Goal: Information Seeking & Learning: Understand process/instructions

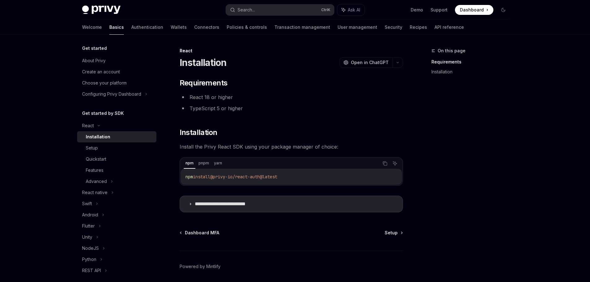
click at [292, 90] on div "**********" at bounding box center [291, 145] width 223 height 134
click at [199, 233] on span "Dashboard MFA" at bounding box center [202, 233] width 34 height 6
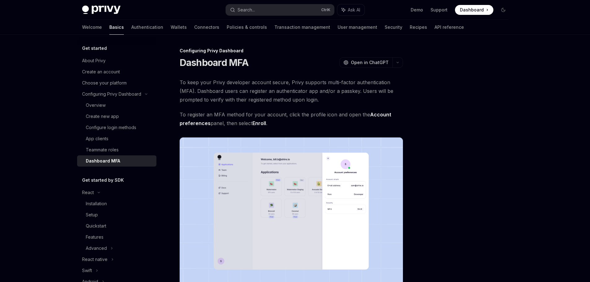
type textarea "*"
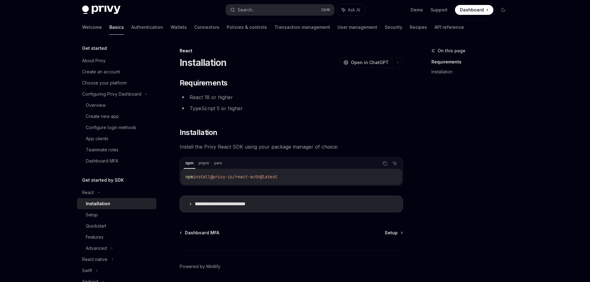
click at [294, 90] on div "**********" at bounding box center [291, 145] width 223 height 134
click at [286, 107] on li "TypeScript 5 or higher" at bounding box center [291, 108] width 223 height 9
click at [288, 2] on div "Privy Docs home page Search... Ctrl K Ask AI Demo Support Dashboard Dashboard S…" at bounding box center [295, 10] width 426 height 20
click at [277, 8] on button "Search... Ctrl K" at bounding box center [280, 9] width 108 height 11
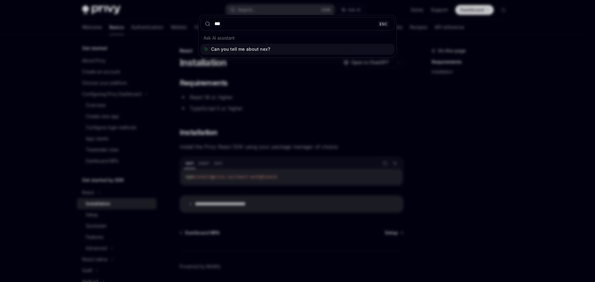
type input "****"
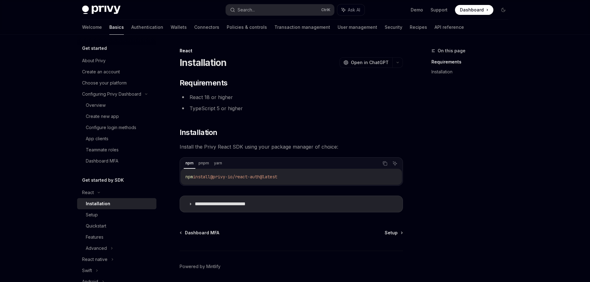
type textarea "*"
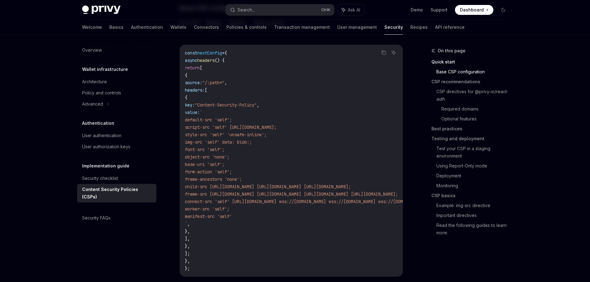
scroll to position [177, 0]
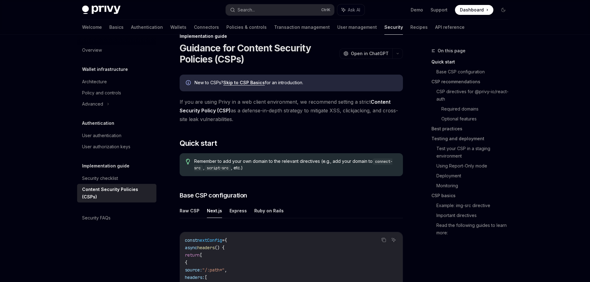
scroll to position [0, 0]
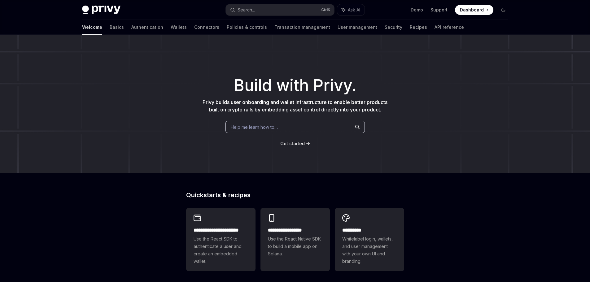
type textarea "*"
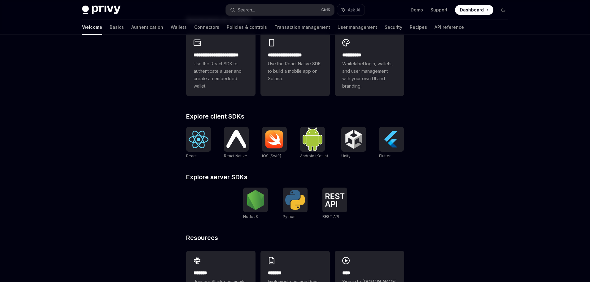
scroll to position [207, 0]
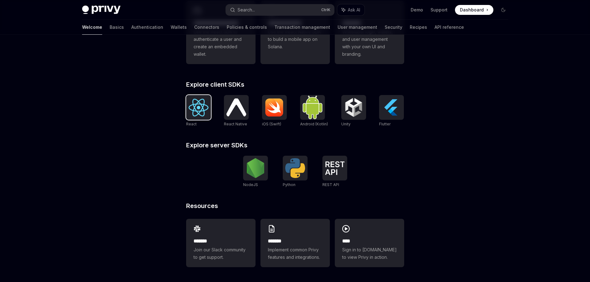
click at [202, 105] on img at bounding box center [199, 108] width 20 height 18
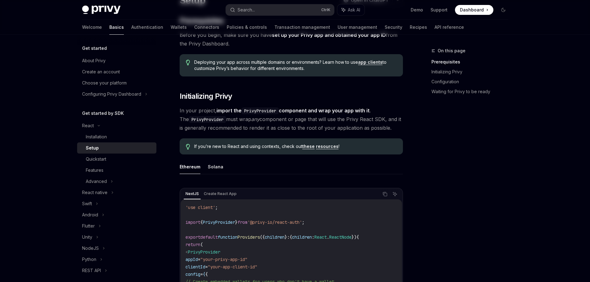
scroll to position [124, 0]
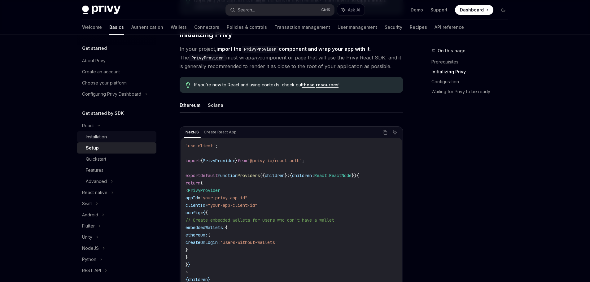
click at [120, 138] on div "Installation" at bounding box center [119, 136] width 67 height 7
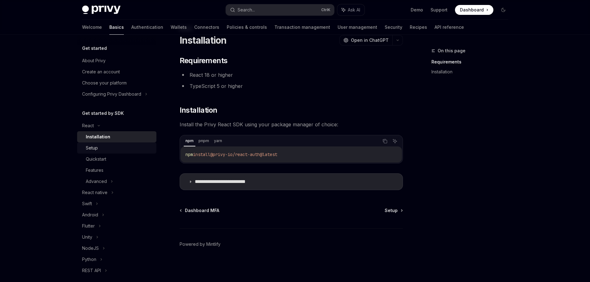
scroll to position [22, 0]
click at [211, 180] on p "**********" at bounding box center [230, 182] width 70 height 6
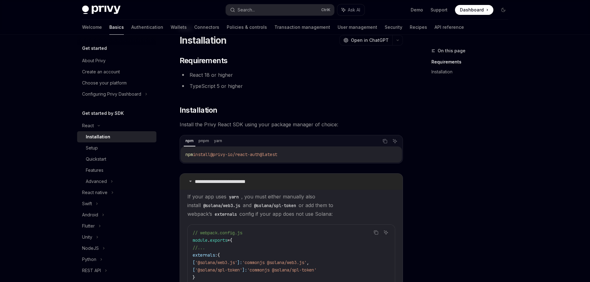
click at [211, 180] on p "**********" at bounding box center [230, 182] width 70 height 6
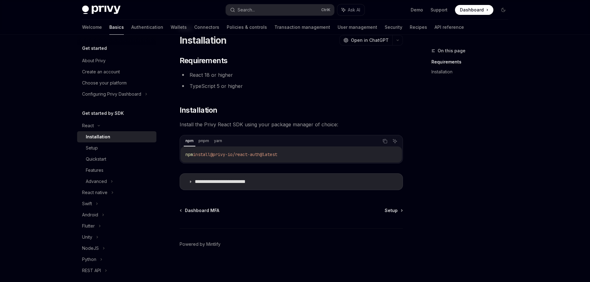
click at [286, 204] on div "**********" at bounding box center [233, 153] width 342 height 257
click at [122, 151] on div "Setup" at bounding box center [119, 147] width 67 height 7
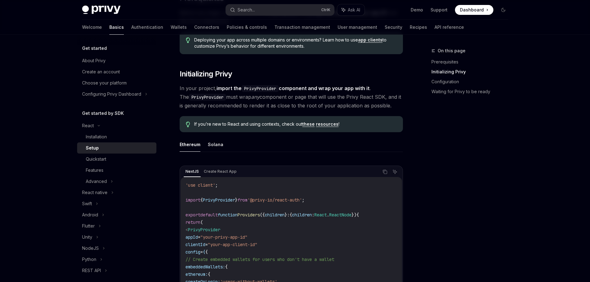
scroll to position [146, 0]
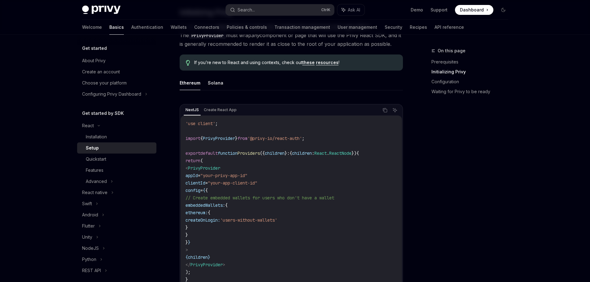
drag, startPoint x: 445, startPoint y: 175, endPoint x: 441, endPoint y: 174, distance: 4.0
click at [444, 175] on div "On this page Prerequisites Initializing Privy Configuration Waiting for Privy t…" at bounding box center [466, 164] width 94 height 235
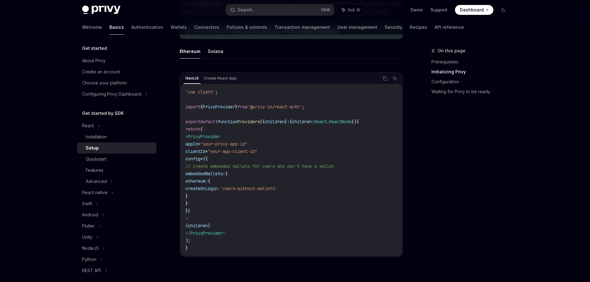
scroll to position [208, 0]
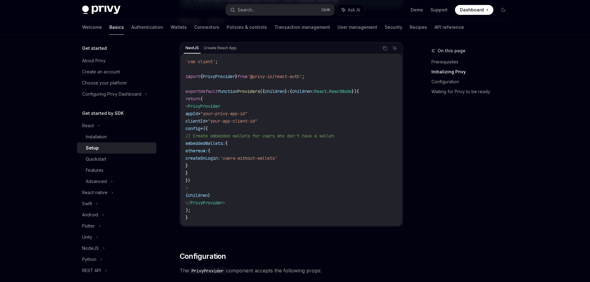
click at [270, 135] on span "// Create embedded wallets for users who don't have a wallet" at bounding box center [260, 136] width 149 height 6
drag, startPoint x: 205, startPoint y: 143, endPoint x: 246, endPoint y: 171, distance: 49.5
click at [246, 171] on code "'use client' ; import { PrivyProvider } from '@privy-io/react-auth' ; export de…" at bounding box center [292, 140] width 212 height 164
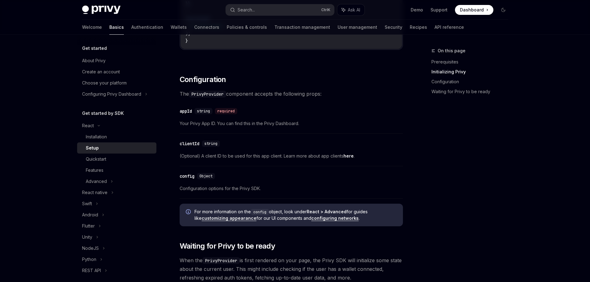
scroll to position [394, 0]
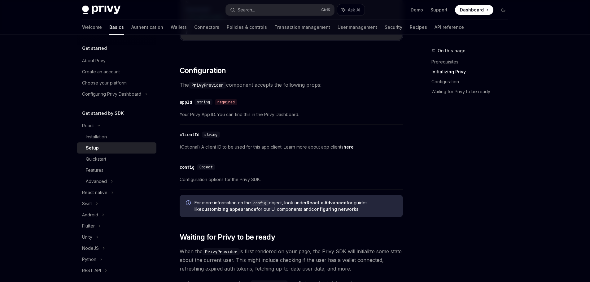
click at [294, 141] on div "​ clientId string (Optional) A client ID to be used for this app client. Learn …" at bounding box center [291, 142] width 223 height 29
click at [106, 160] on div "Quickstart" at bounding box center [96, 159] width 20 height 7
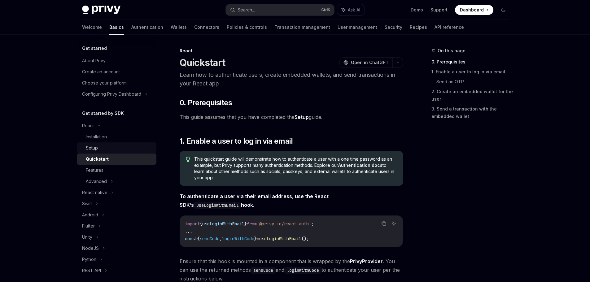
click at [114, 147] on div "Setup" at bounding box center [119, 147] width 67 height 7
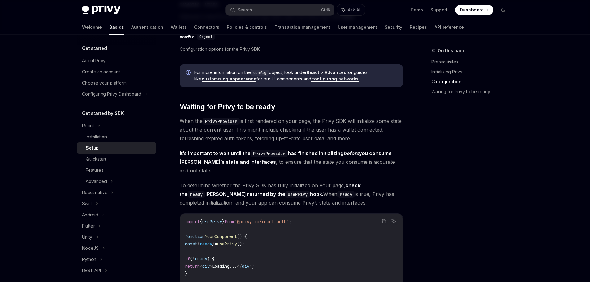
scroll to position [558, 0]
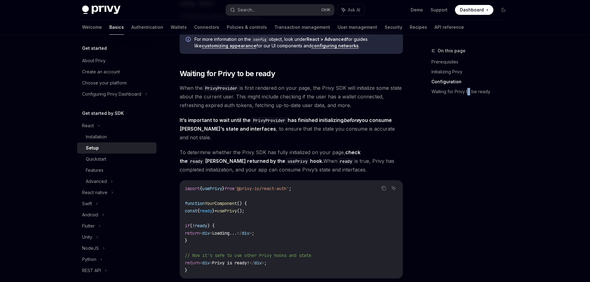
click at [469, 180] on div "On this page Prerequisites Initializing Privy Configuration Waiting for Privy t…" at bounding box center [466, 164] width 94 height 235
click at [450, 179] on div "On this page Prerequisites Initializing Privy Configuration Waiting for Privy t…" at bounding box center [466, 164] width 94 height 235
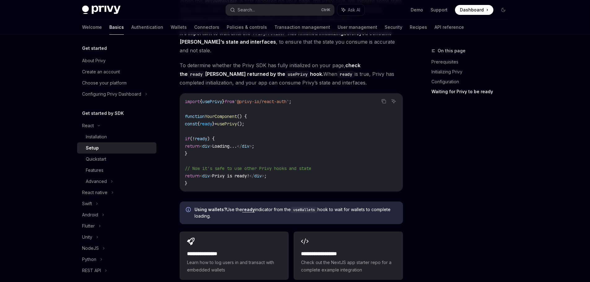
scroll to position [651, 0]
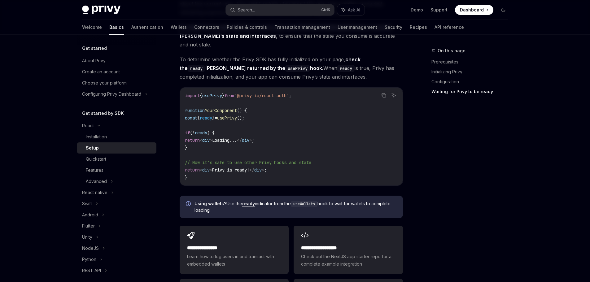
click at [439, 165] on div "On this page Prerequisites Initializing Privy Configuration Waiting for Privy t…" at bounding box center [466, 164] width 94 height 235
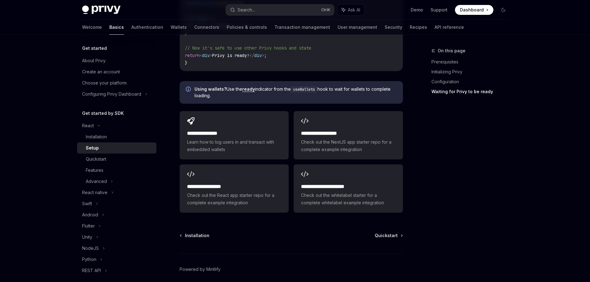
scroll to position [782, 0]
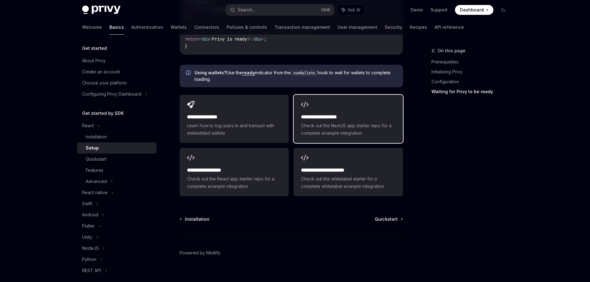
click at [332, 113] on h2 "**********" at bounding box center [348, 116] width 94 height 7
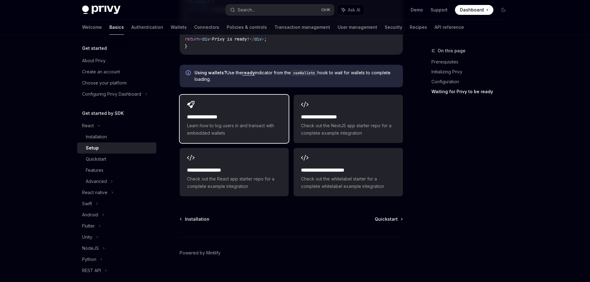
click at [227, 102] on div "**********" at bounding box center [234, 119] width 109 height 48
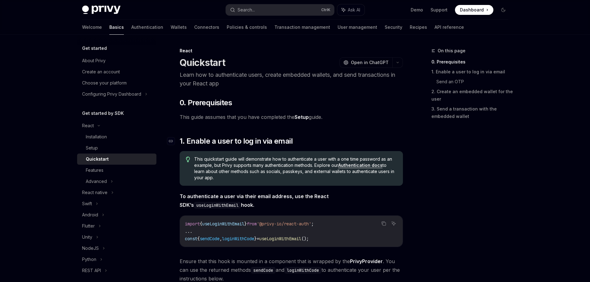
scroll to position [155, 0]
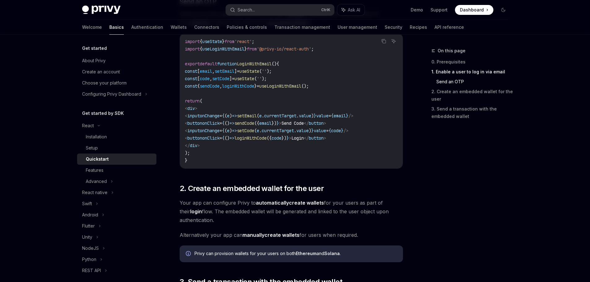
scroll to position [372, 0]
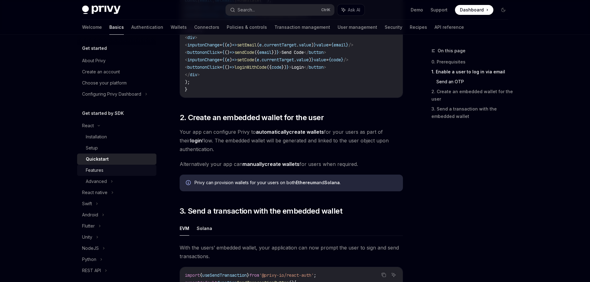
click at [113, 172] on div "Features" at bounding box center [119, 170] width 67 height 7
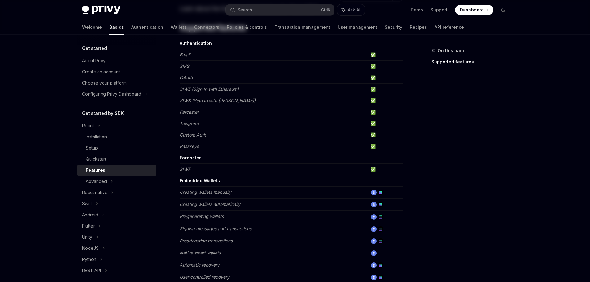
scroll to position [155, 0]
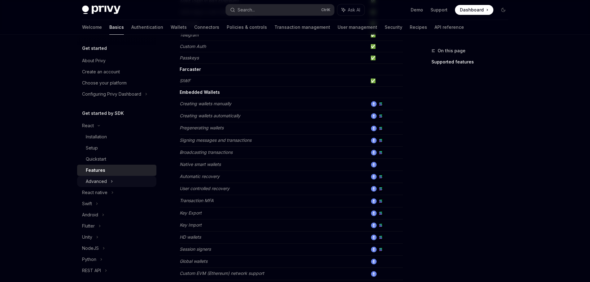
click at [89, 183] on div "Advanced" at bounding box center [96, 181] width 21 height 7
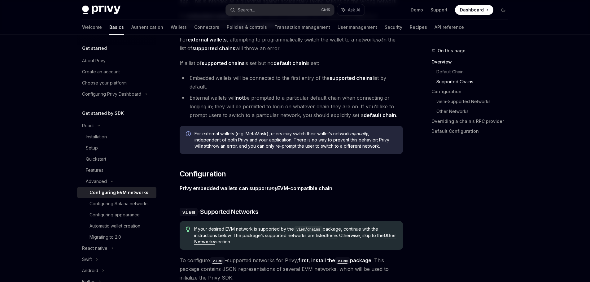
scroll to position [527, 0]
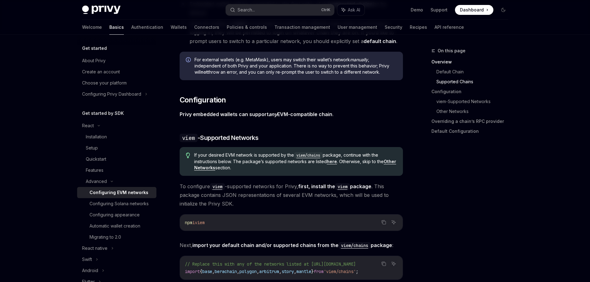
drag, startPoint x: 329, startPoint y: 119, endPoint x: 318, endPoint y: 107, distance: 16.0
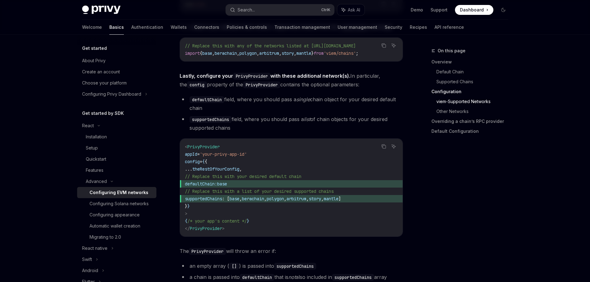
scroll to position [744, 0]
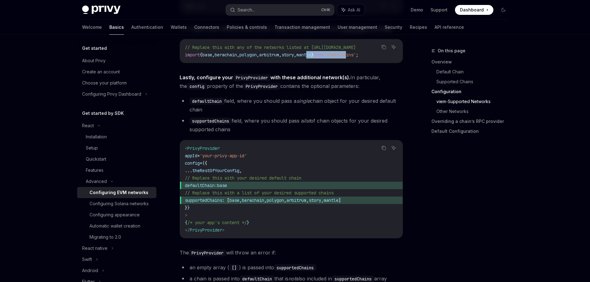
drag, startPoint x: 328, startPoint y: 54, endPoint x: 372, endPoint y: 54, distance: 44.0
click at [358, 54] on span "import { base , berachain , polygon , arbitrum , story , mantle } from 'viem/ch…" at bounding box center [272, 55] width 174 height 6
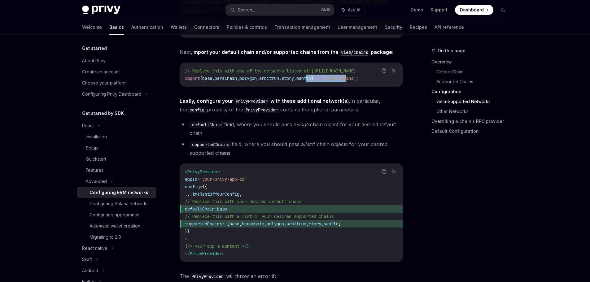
scroll to position [682, 0]
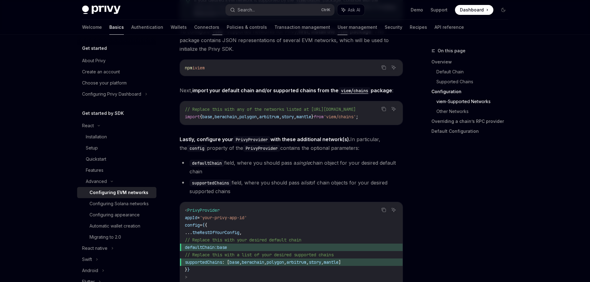
click at [259, 138] on div "Privy is compatible with any EVM-compatible chain, and makes it easy to configu…" at bounding box center [291, 240] width 223 height 1689
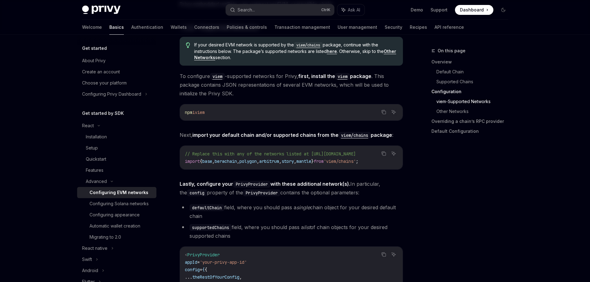
scroll to position [589, 0]
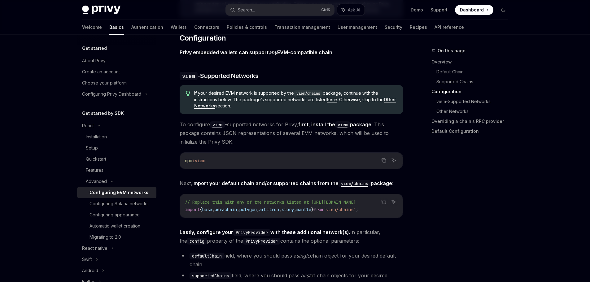
click at [260, 139] on span "To configure viem -supported networks for Privy, first, install the viem packag…" at bounding box center [291, 133] width 223 height 26
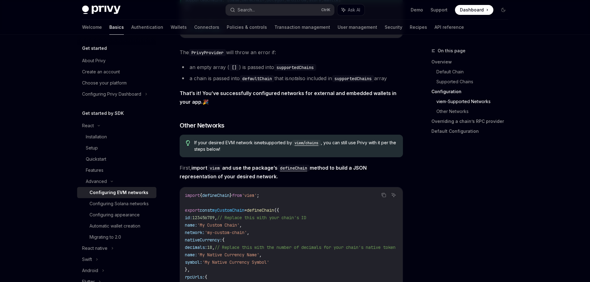
scroll to position [991, 0]
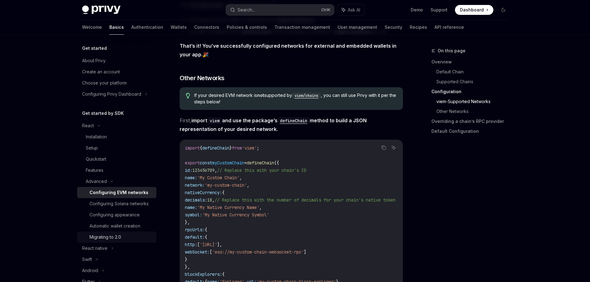
click at [122, 241] on div "Migrating to 2.0" at bounding box center [121, 237] width 63 height 7
type textarea "*"
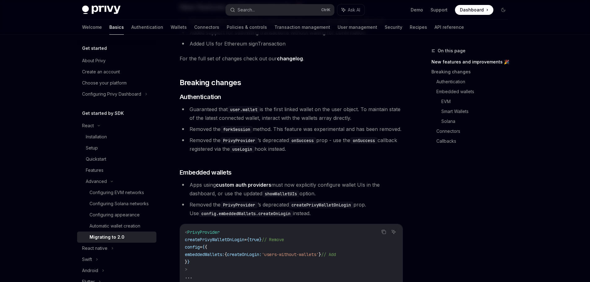
scroll to position [217, 0]
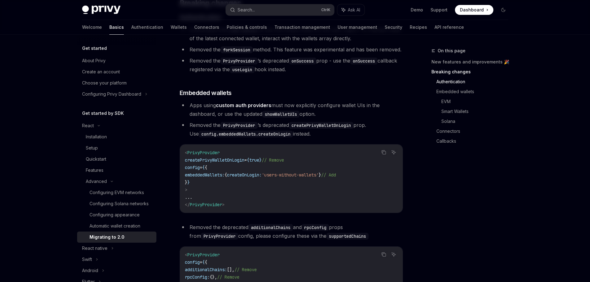
click at [332, 113] on span "Apps using custom auth providers must now explicitly configure wallet UIs in th…" at bounding box center [285, 109] width 190 height 15
